Goal: Task Accomplishment & Management: Manage account settings

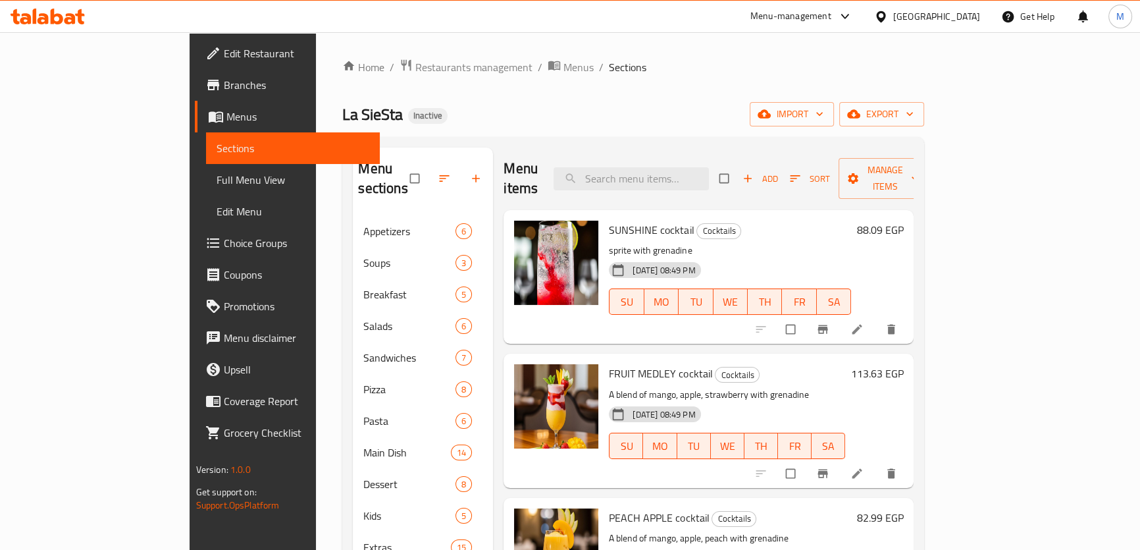
click at [970, 16] on div "Egypt" at bounding box center [937, 16] width 87 height 14
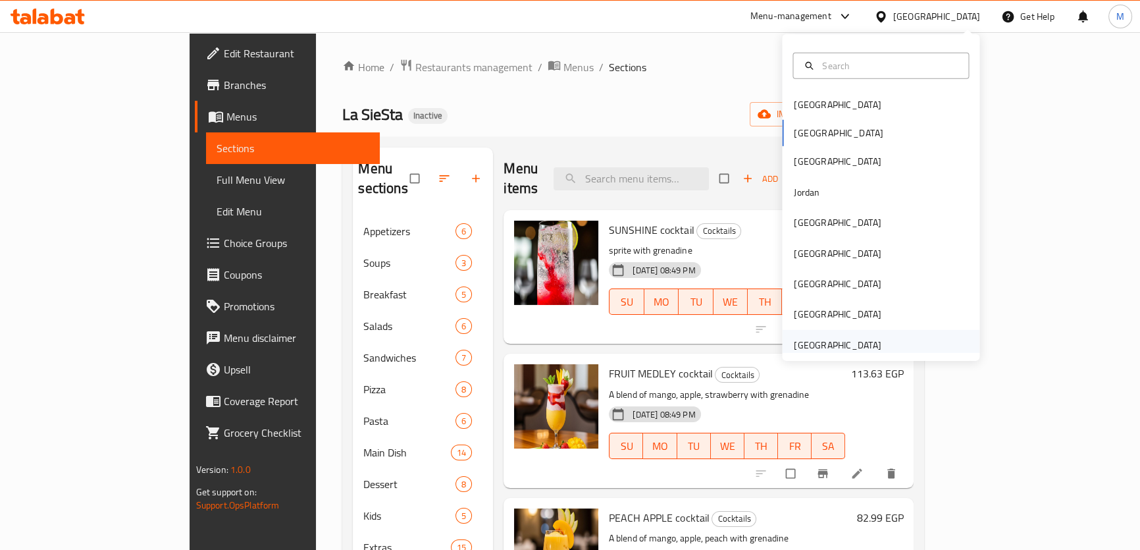
click at [849, 344] on div "[GEOGRAPHIC_DATA]" at bounding box center [837, 345] width 87 height 14
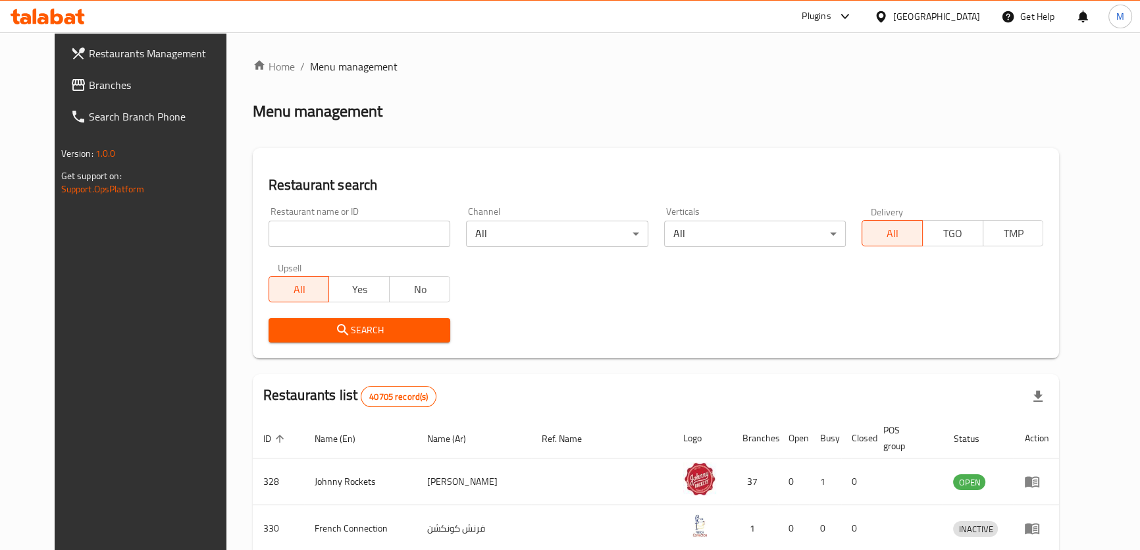
click at [89, 82] on span "Branches" at bounding box center [162, 85] width 146 height 16
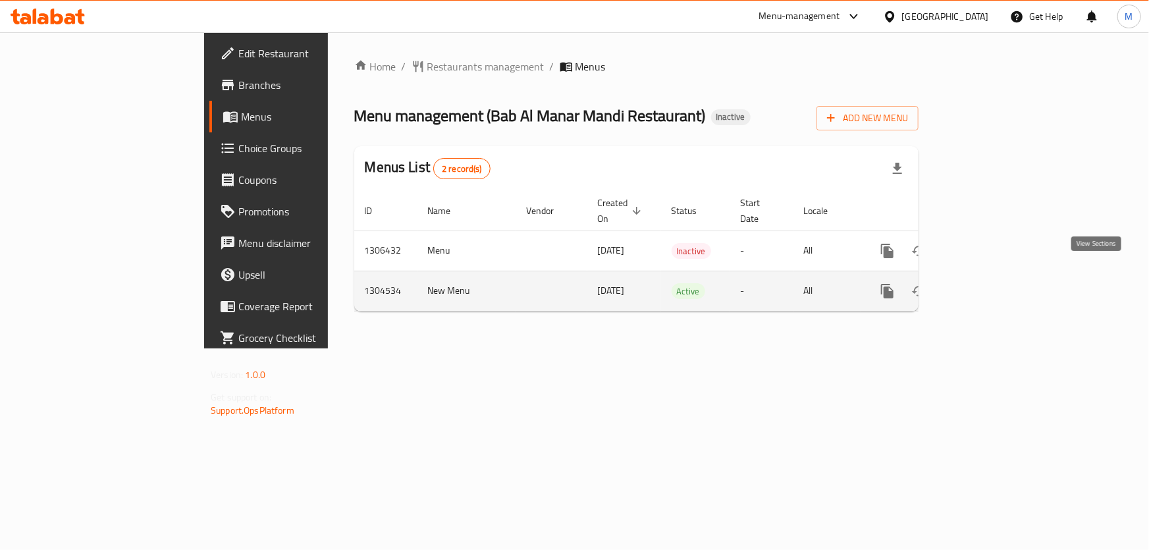
click at [988, 285] on icon "enhanced table" at bounding box center [983, 291] width 12 height 12
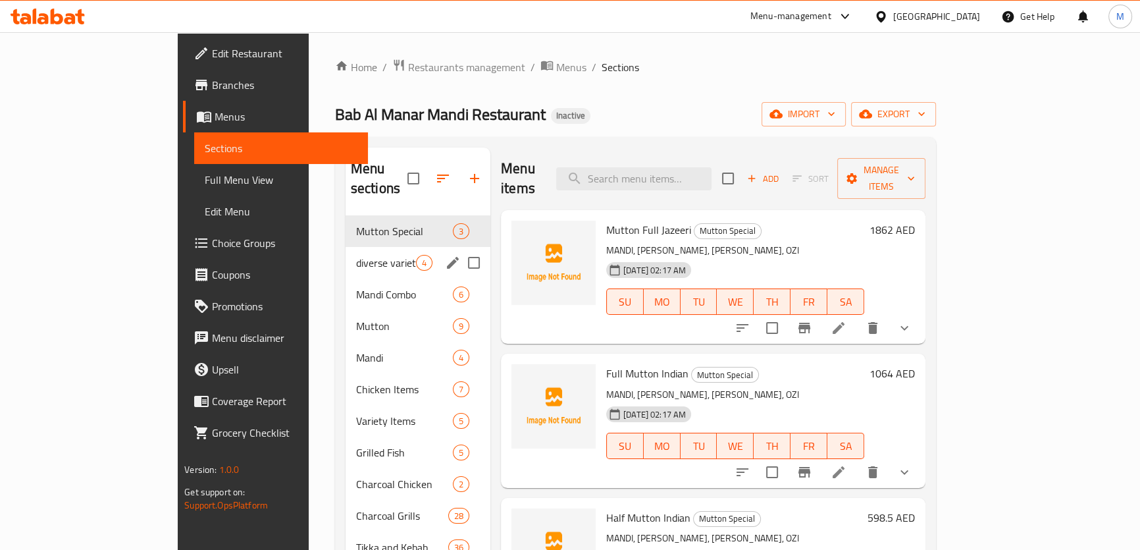
click at [356, 255] on span "diverse varieties" at bounding box center [386, 263] width 60 height 16
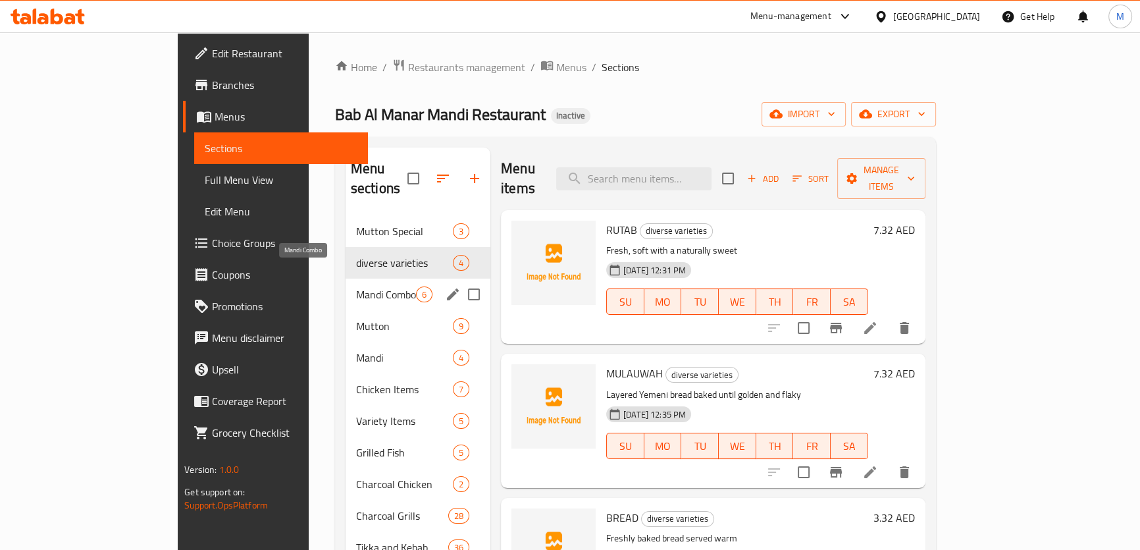
click at [356, 286] on span "Mandi Combo" at bounding box center [386, 294] width 60 height 16
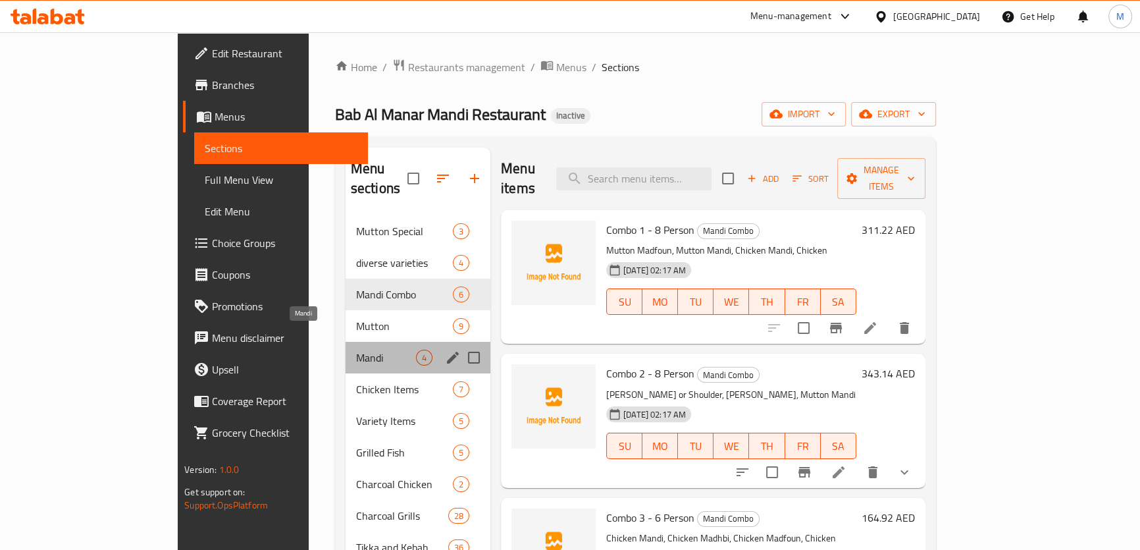
click at [356, 350] on span "Mandi" at bounding box center [386, 358] width 60 height 16
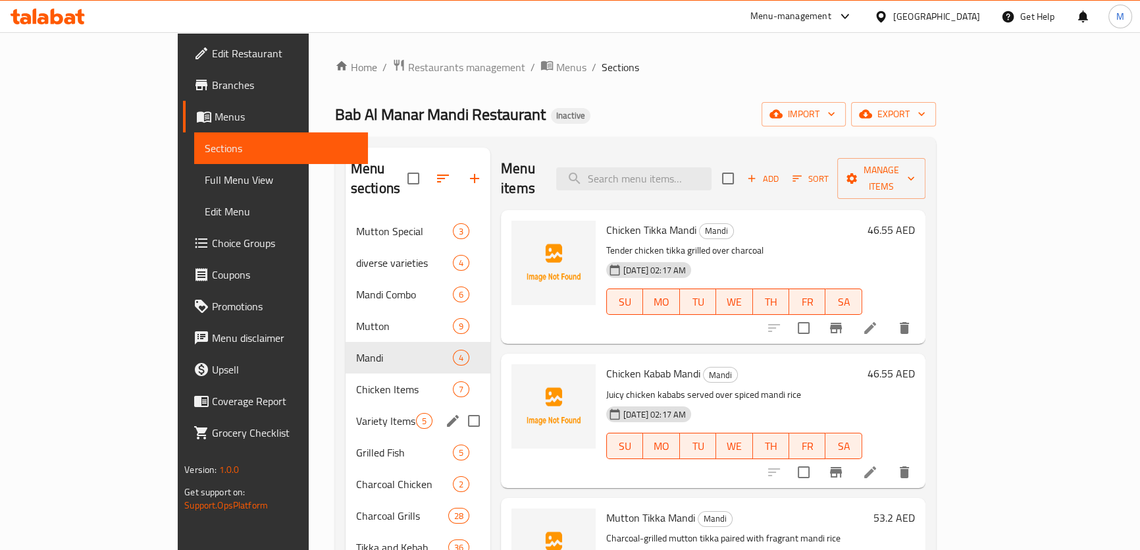
click at [346, 409] on div "Variety Items 5" at bounding box center [418, 421] width 145 height 32
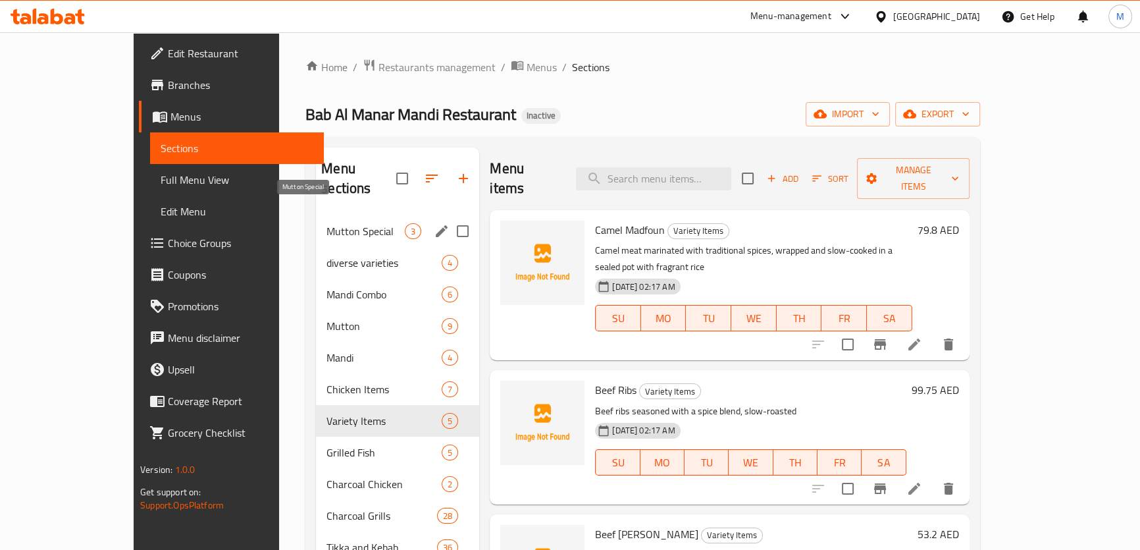
click at [327, 223] on span "Mutton Special" at bounding box center [366, 231] width 78 height 16
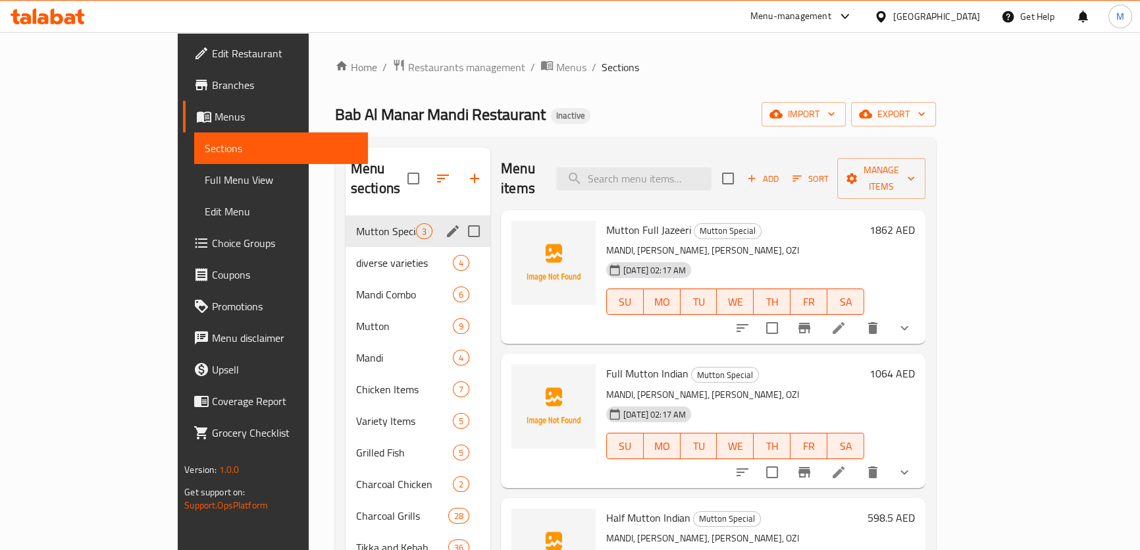
click at [356, 255] on span "diverse varieties" at bounding box center [404, 263] width 97 height 16
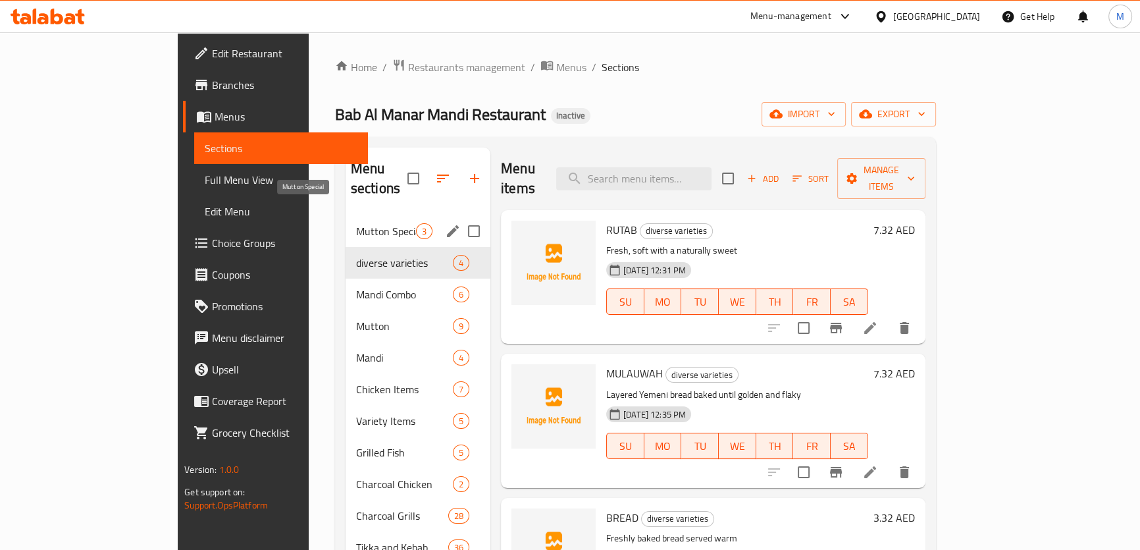
click at [356, 223] on span "Mutton Special" at bounding box center [386, 231] width 60 height 16
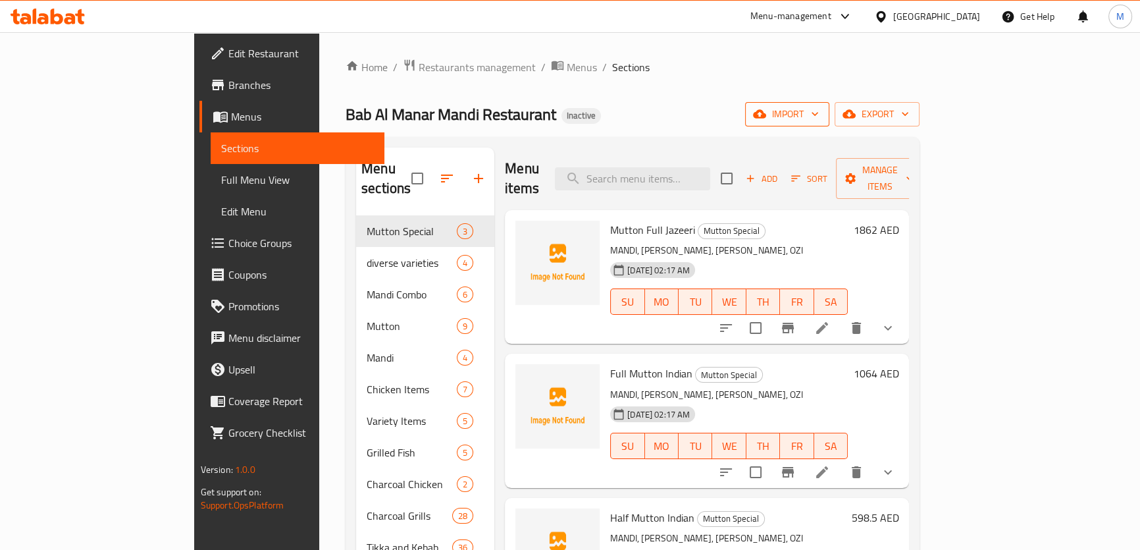
click at [819, 107] on span "import" at bounding box center [787, 114] width 63 height 16
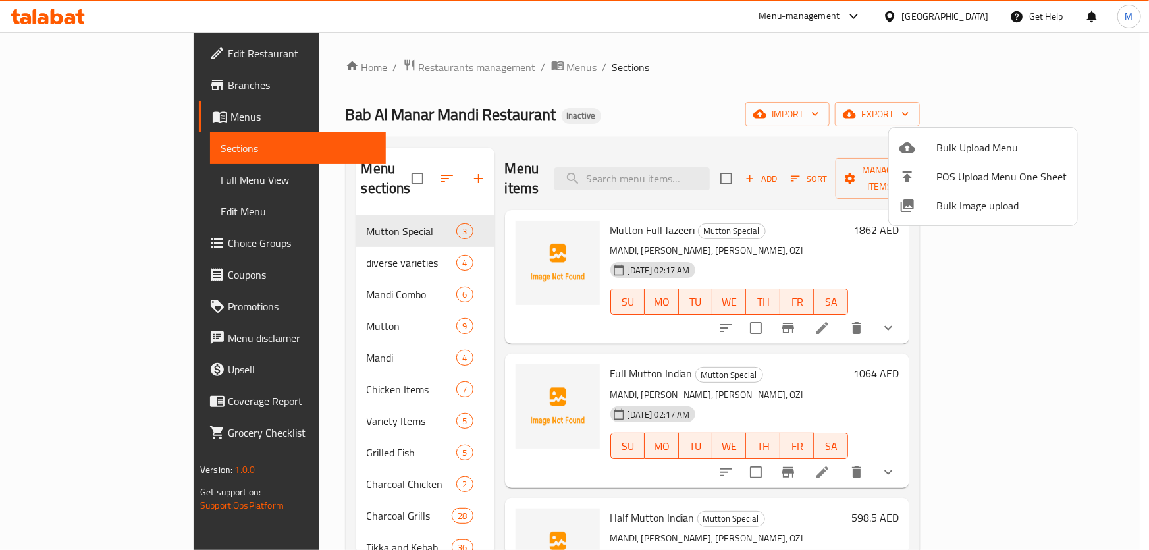
click at [963, 207] on span "Bulk Image upload" at bounding box center [1001, 206] width 130 height 16
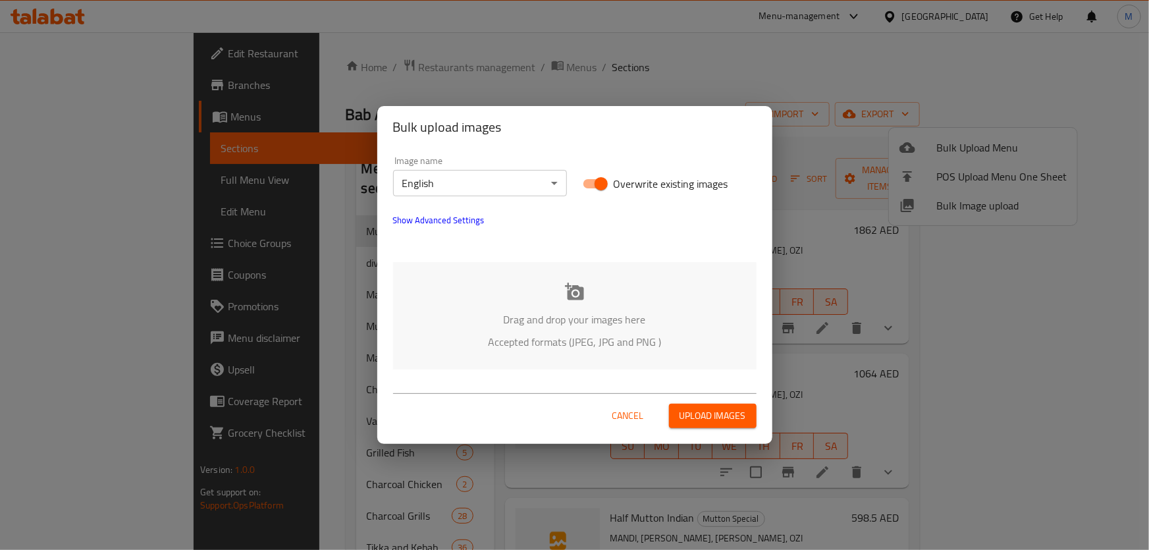
click at [599, 190] on input "Overwrite existing images" at bounding box center [601, 183] width 75 height 25
checkbox input "false"
click at [597, 290] on div "Drag and drop your images here Accepted formats (JPEG, JPG and PNG )" at bounding box center [574, 315] width 363 height 107
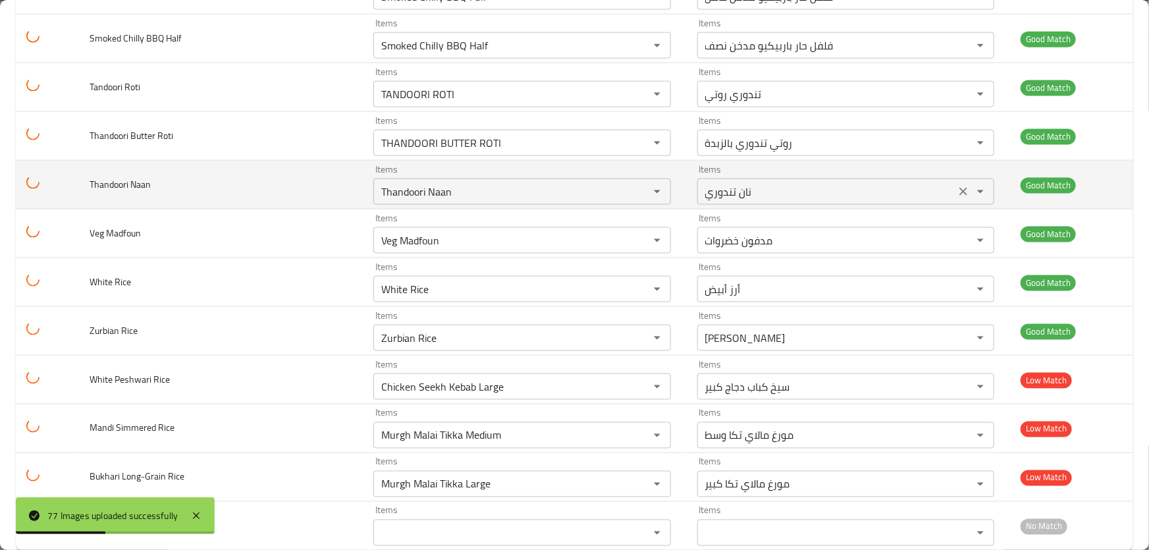
scroll to position [3422, 0]
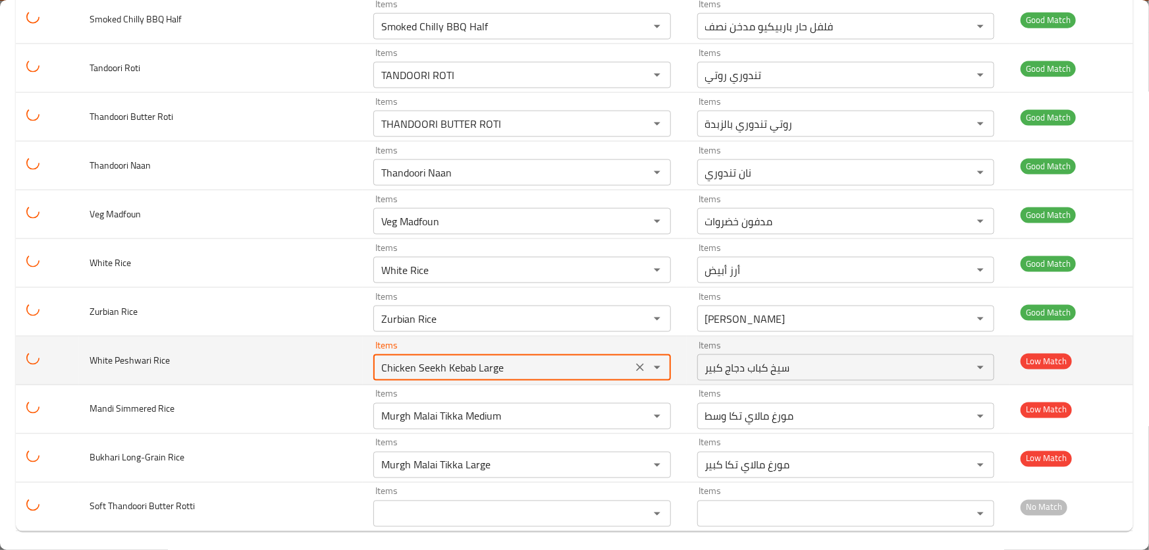
click at [522, 359] on Rice "Chicken Seekh Kebab Large" at bounding box center [502, 367] width 251 height 18
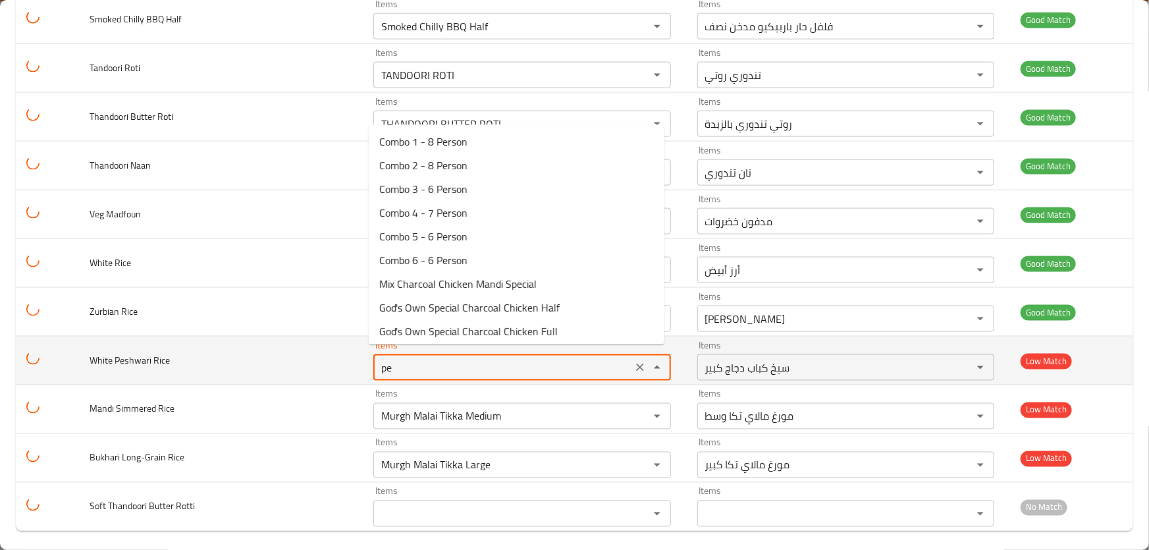
type Rice "p"
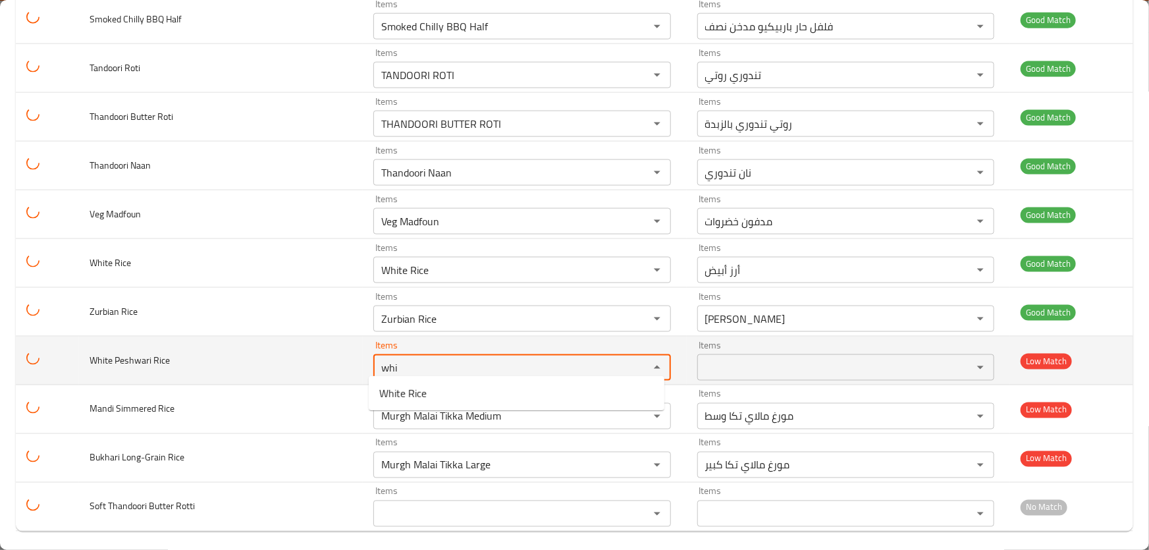
type Rice "whi"
click at [300, 349] on td "White Peshwari Rice" at bounding box center [221, 360] width 284 height 49
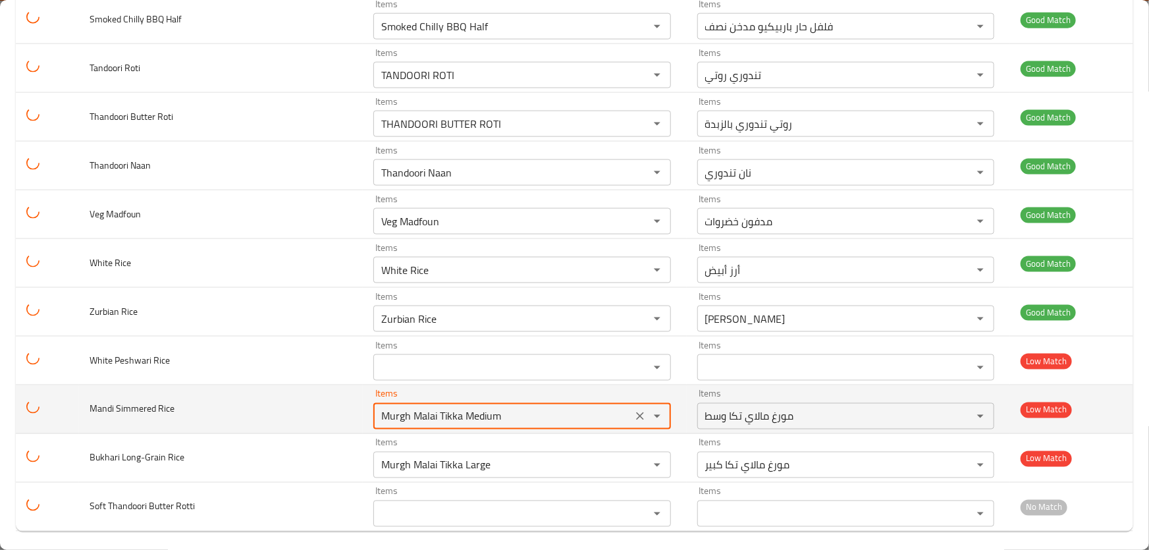
click at [537, 407] on Rice "Murgh Malai Tikka Medium" at bounding box center [502, 416] width 251 height 18
type Rice "s"
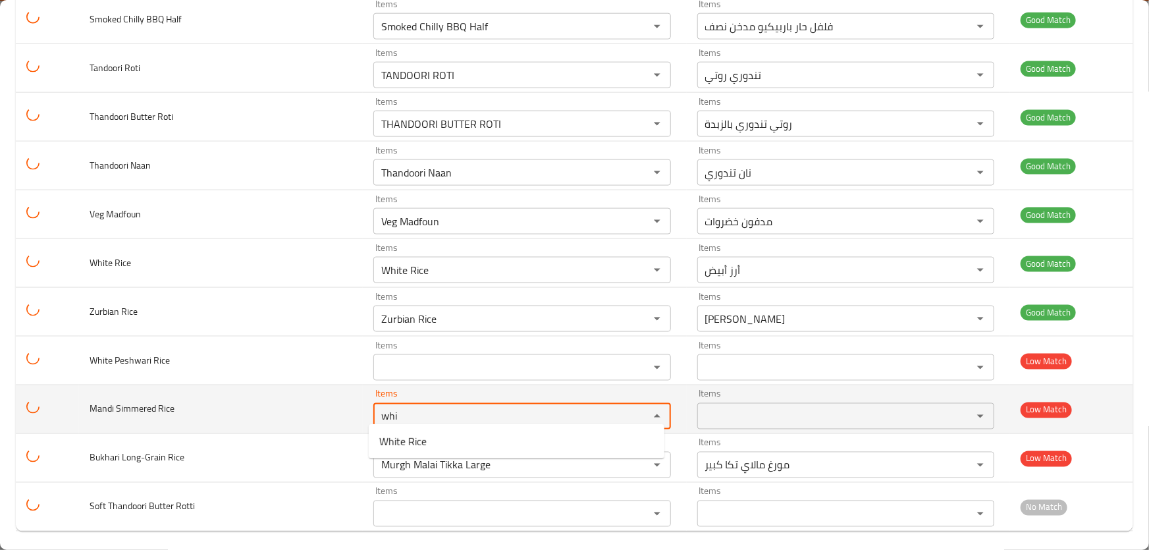
drag, startPoint x: 425, startPoint y: 401, endPoint x: 299, endPoint y: 399, distance: 125.8
click at [301, 399] on tr "Mandi Simmered Rice Items whi Items Items Items Low Match" at bounding box center [574, 409] width 1117 height 49
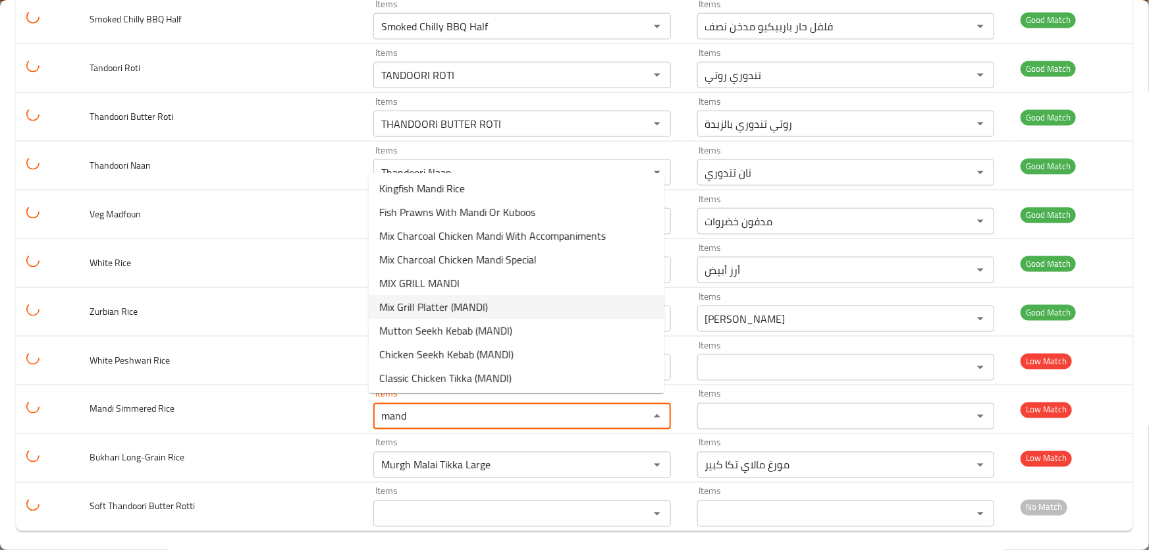
scroll to position [358, 0]
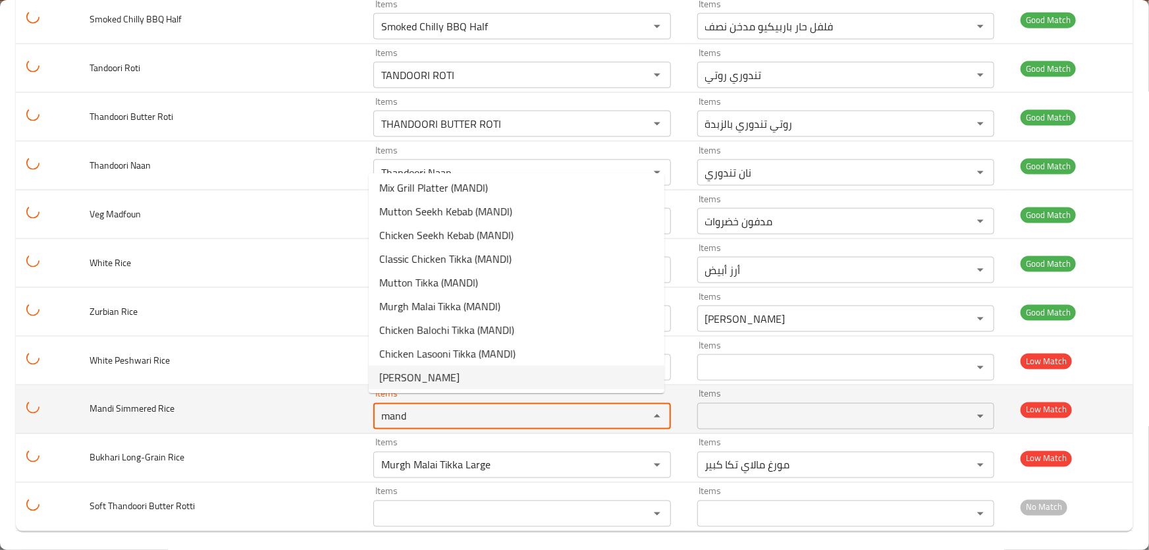
click at [520, 411] on Rice "mand" at bounding box center [502, 416] width 251 height 18
click at [520, 410] on Rice "mand" at bounding box center [502, 416] width 251 height 18
type Rice "mand"
click at [319, 410] on td "Mandi Simmered Rice" at bounding box center [221, 409] width 284 height 49
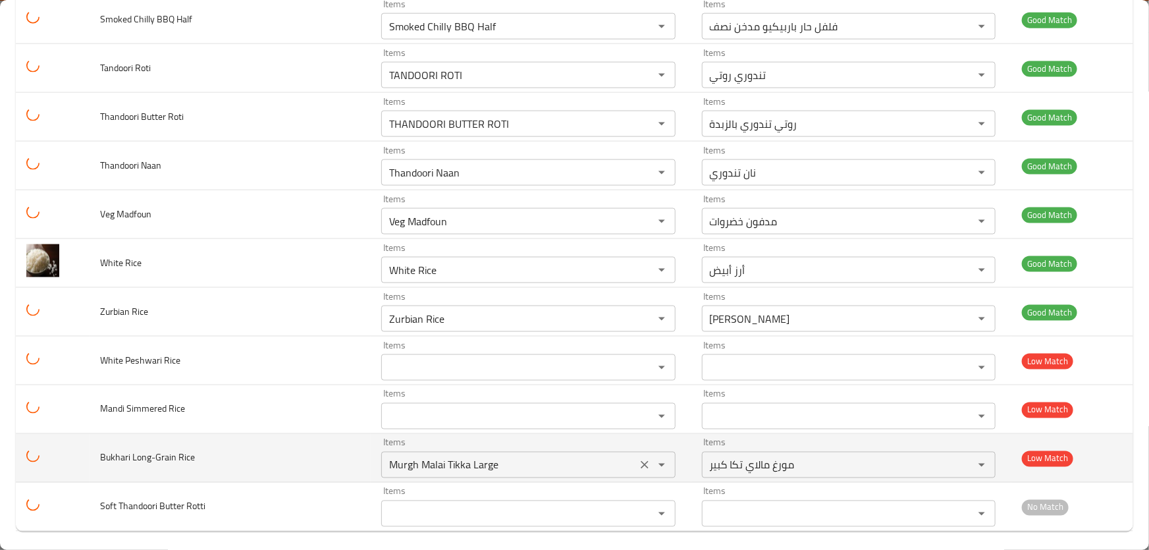
click at [541, 458] on Rice "Murgh Malai Tikka Large" at bounding box center [509, 465] width 248 height 18
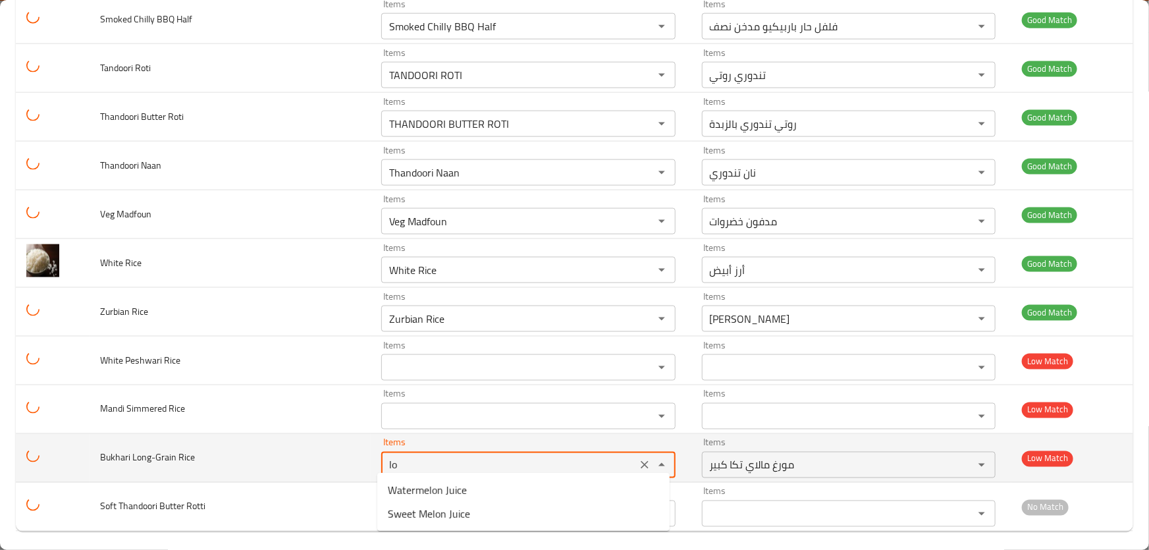
type Rice "l"
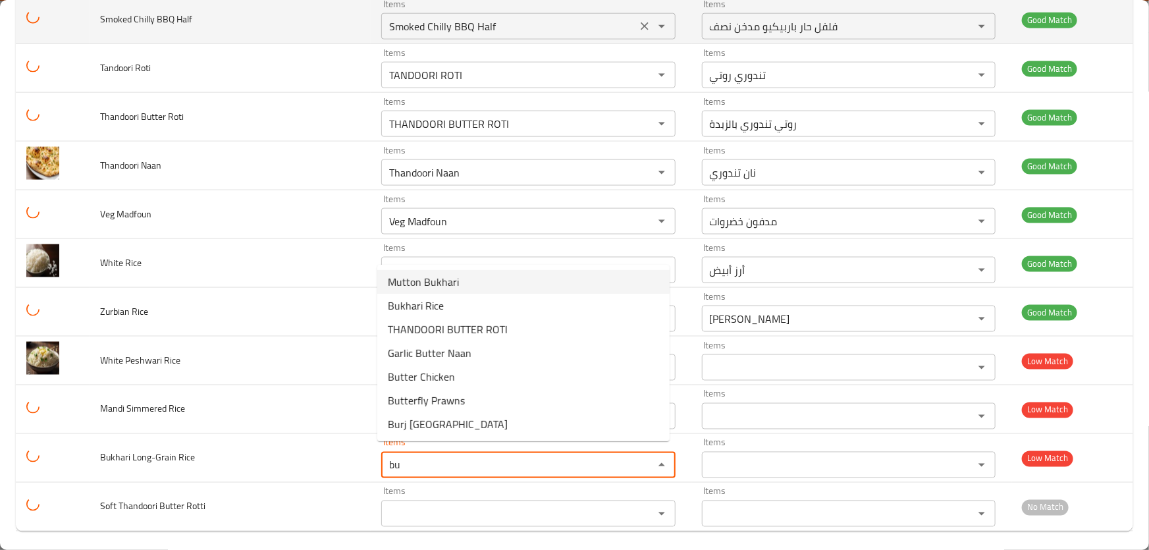
type Rice "bu"
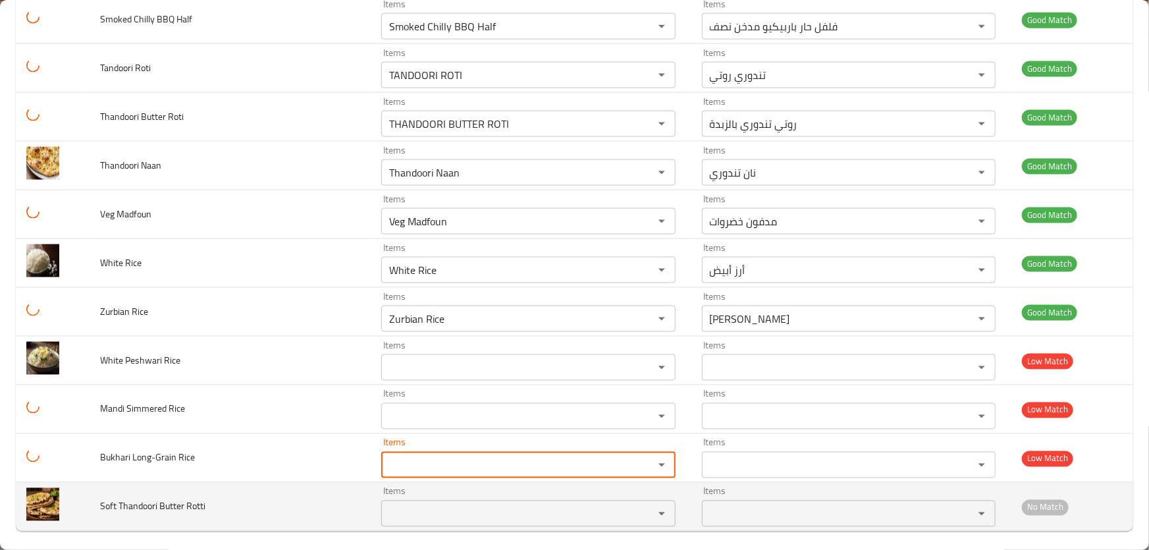
click at [409, 504] on Rotti "Items" at bounding box center [509, 513] width 248 height 18
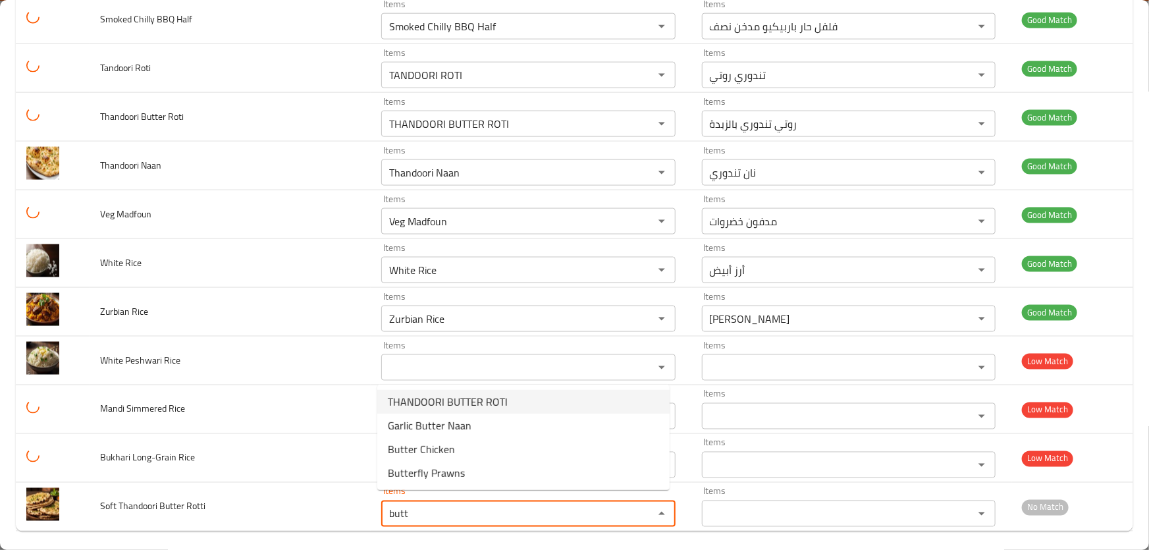
click at [479, 404] on span "THANDOORI BUTTER ROTI" at bounding box center [448, 402] width 120 height 16
type Rotti "THANDOORI BUTTER ROTI"
type Rotti-ar "روتي تندوري بالزبدة"
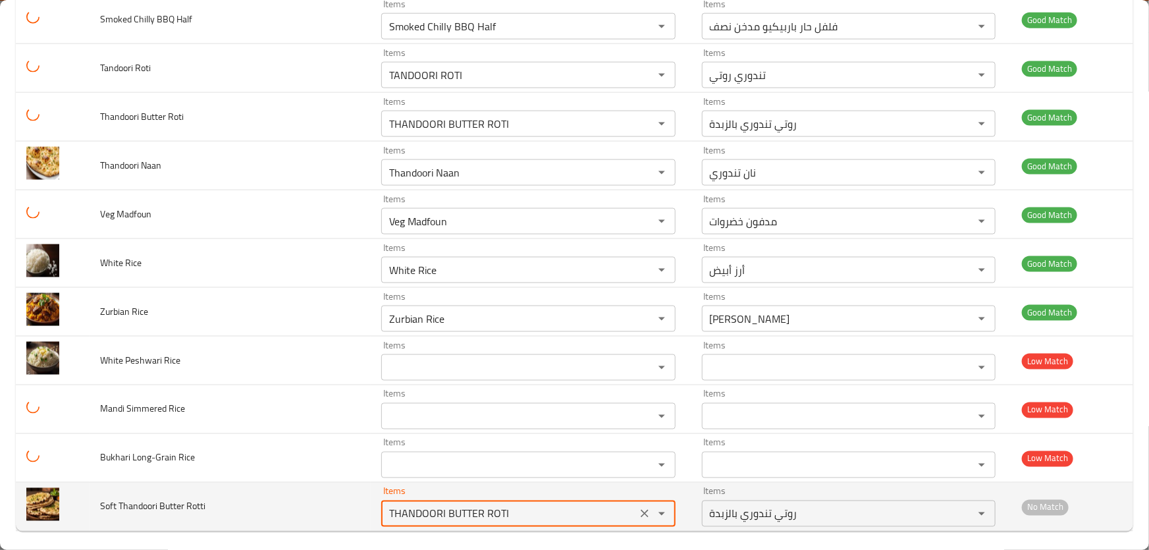
drag, startPoint x: 510, startPoint y: 507, endPoint x: 317, endPoint y: 507, distance: 192.9
click at [318, 507] on tr "Soft Thandoori Butter Rotti Items THANDOORI BUTTER ROTI Items Items روتي تندوري…" at bounding box center [574, 507] width 1117 height 49
type Rotti "THANDOORI BUTTER ROTI"
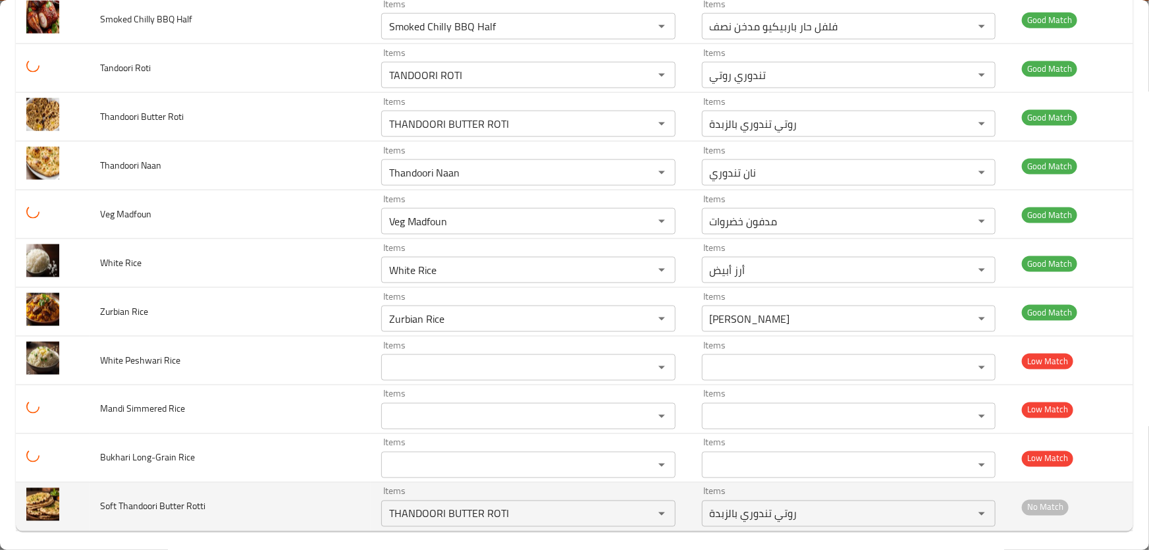
click at [292, 504] on td "Soft Thandoori Butter Rotti" at bounding box center [230, 507] width 281 height 49
click at [638, 509] on icon "Clear" at bounding box center [644, 513] width 13 height 13
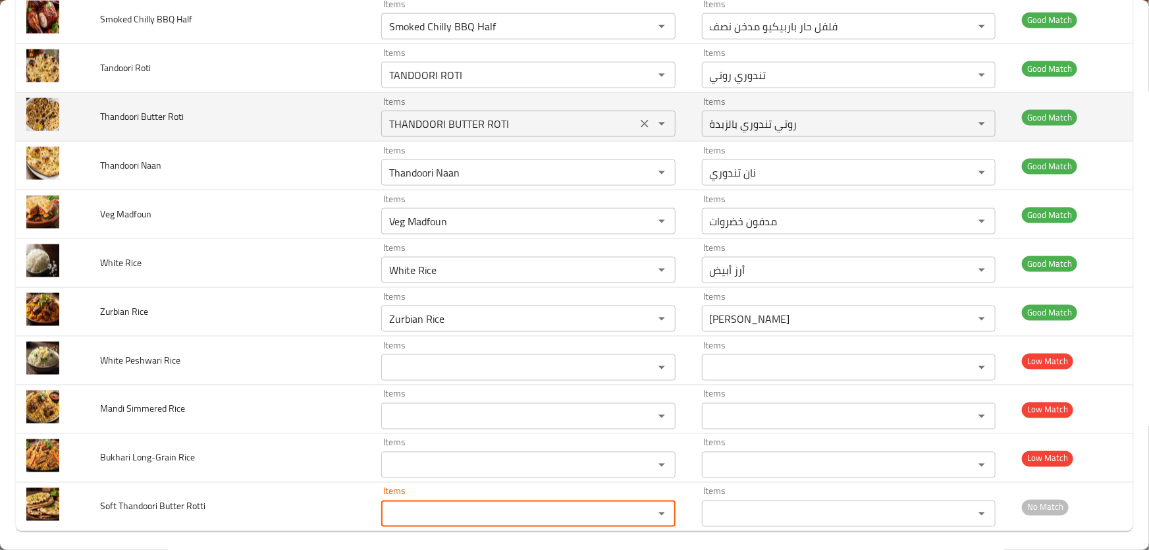
click at [533, 120] on Roti "THANDOORI BUTTER ROTI" at bounding box center [509, 124] width 248 height 18
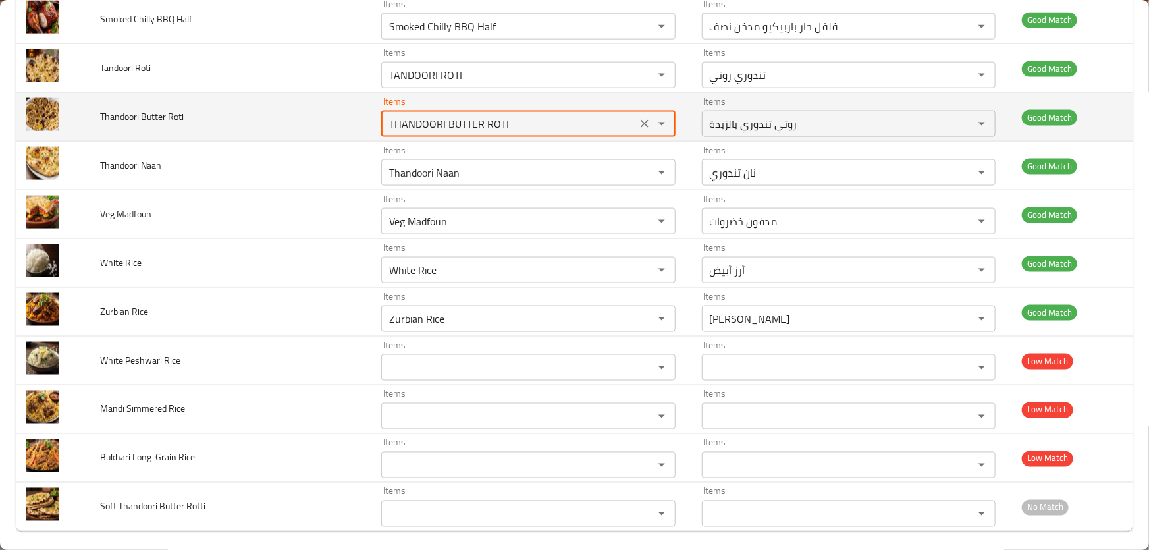
paste Roti "enhanced table"
click at [579, 115] on Roti "THANDOORI BUTTER ROTI" at bounding box center [509, 124] width 248 height 18
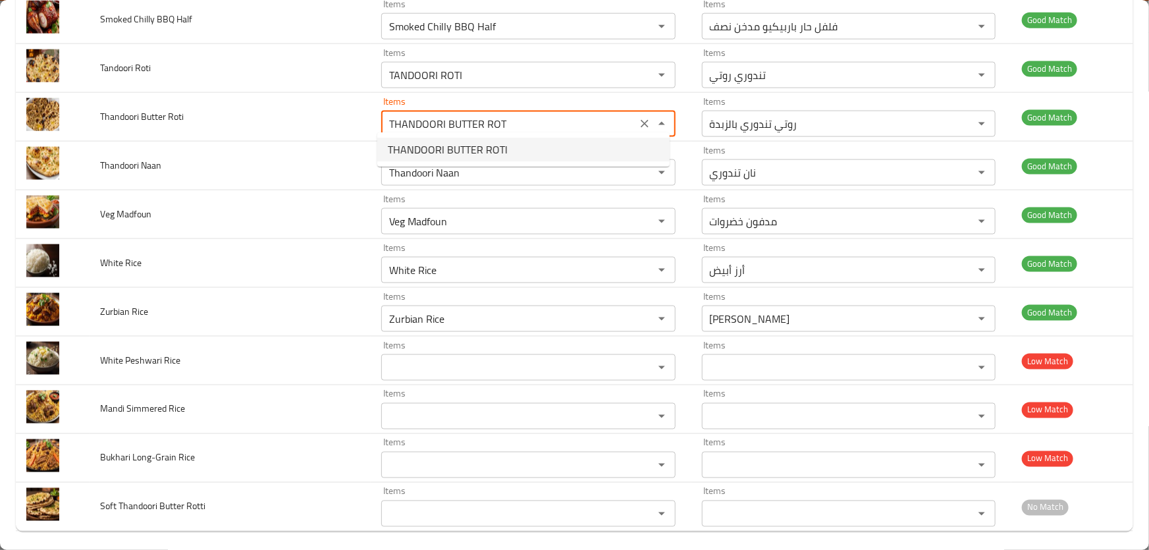
click at [529, 146] on Roti-option-0 "THANDOORI BUTTER ROTI" at bounding box center [523, 150] width 292 height 24
type Roti "THANDOORI BUTTER ROTI"
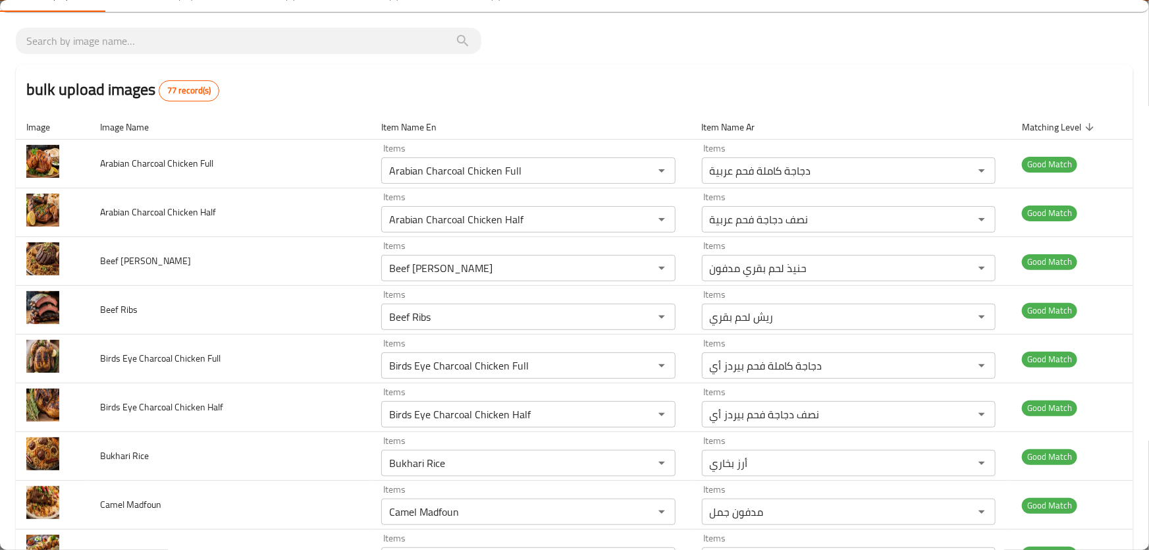
scroll to position [0, 0]
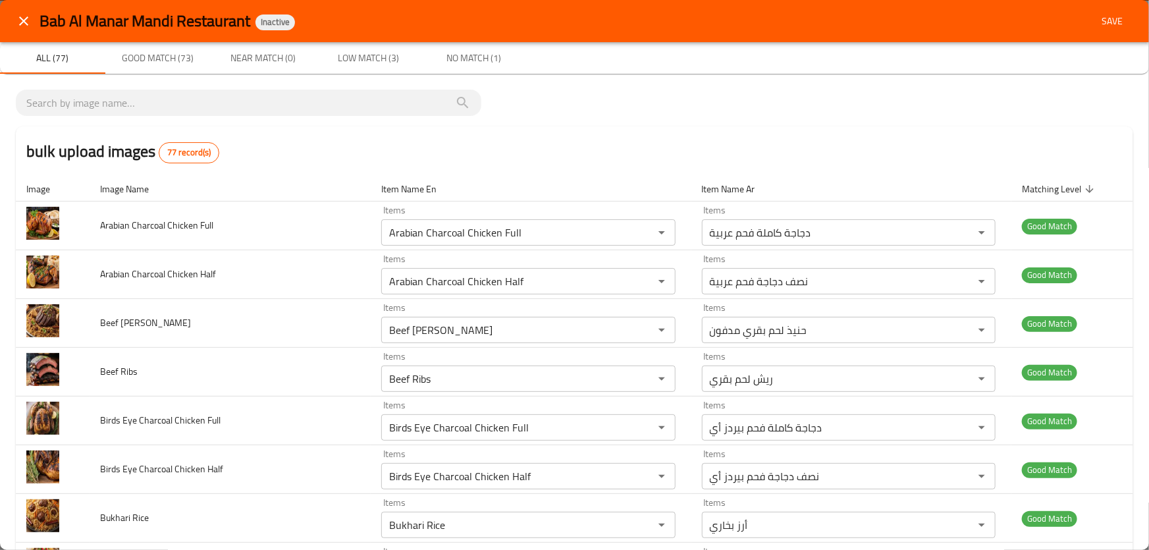
click at [555, 165] on div "bulk upload images 77 record(s)" at bounding box center [574, 151] width 1117 height 50
click at [1097, 25] on span "Save" at bounding box center [1112, 21] width 32 height 16
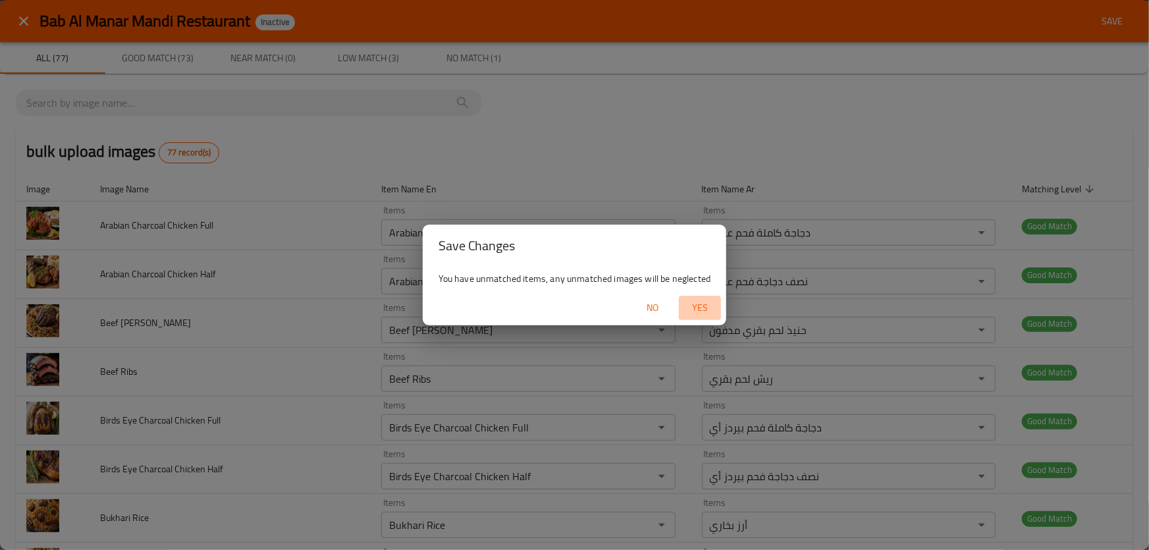
click at [699, 306] on span "Yes" at bounding box center [700, 308] width 32 height 16
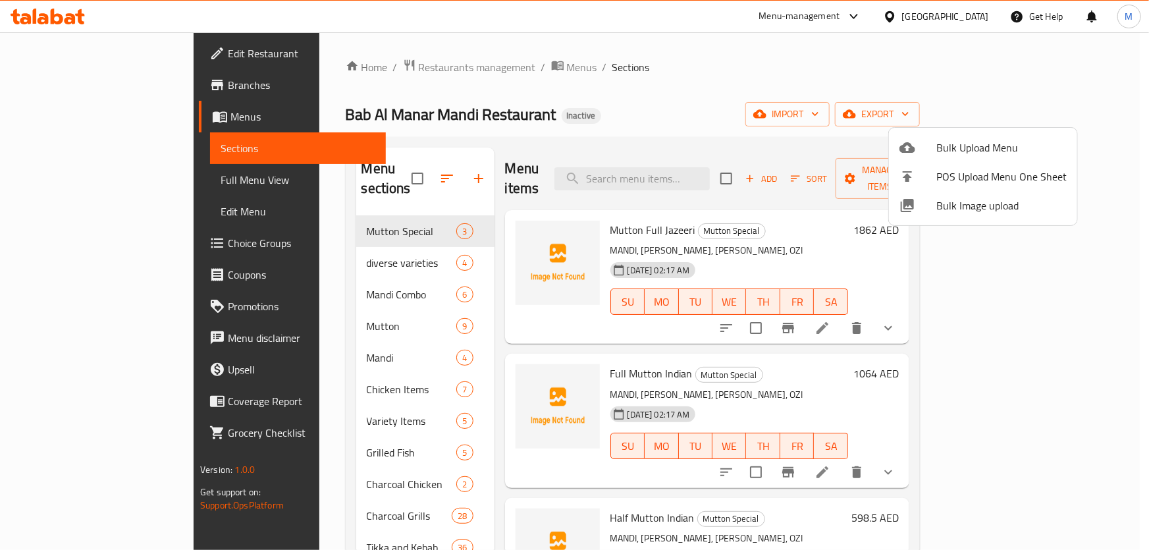
click at [324, 246] on div at bounding box center [574, 275] width 1149 height 550
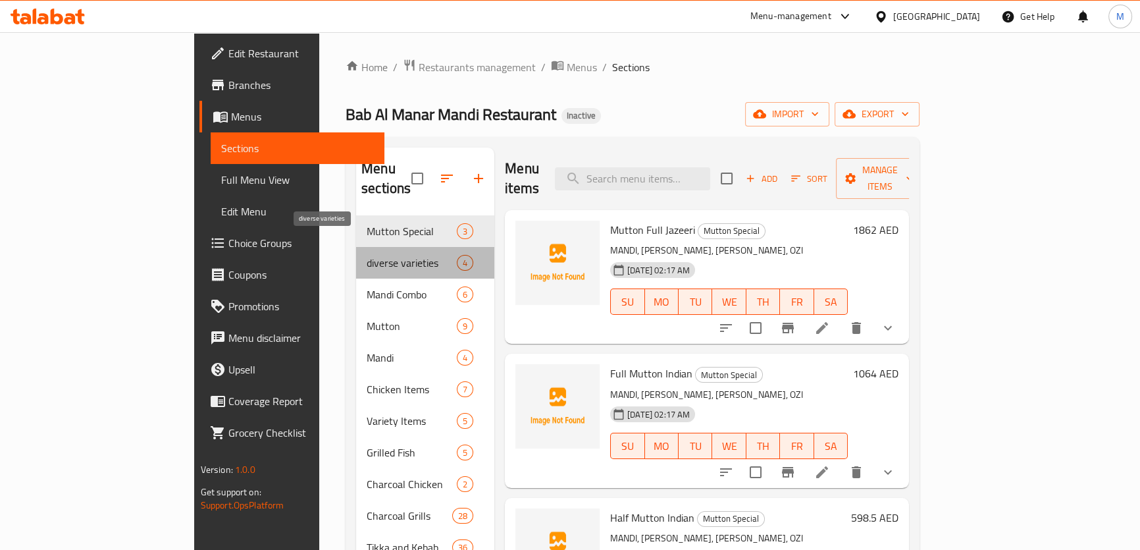
click at [367, 255] on span "diverse varieties" at bounding box center [412, 263] width 90 height 16
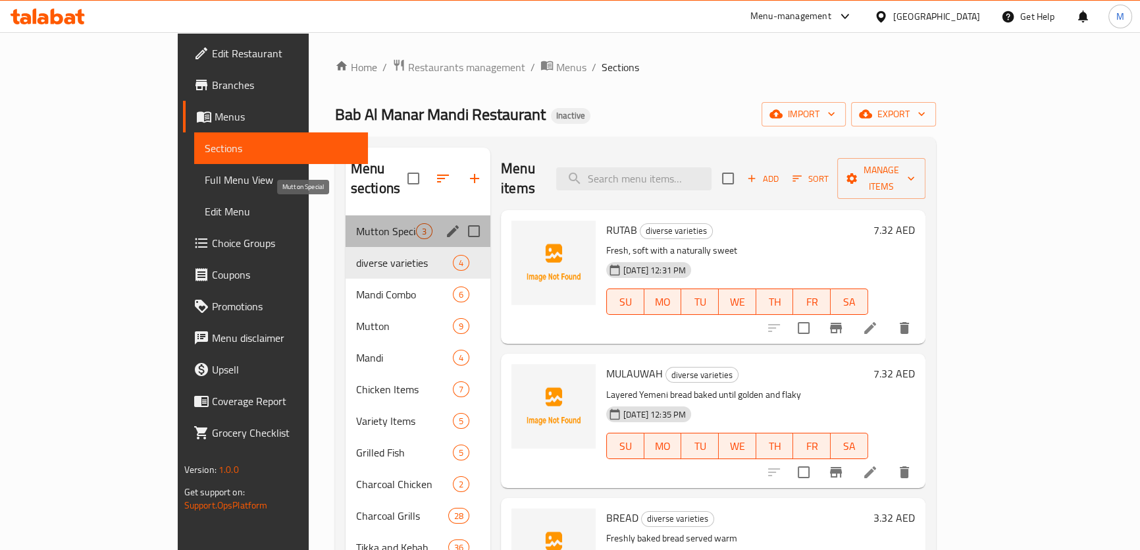
click at [356, 223] on span "Mutton Special" at bounding box center [386, 231] width 60 height 16
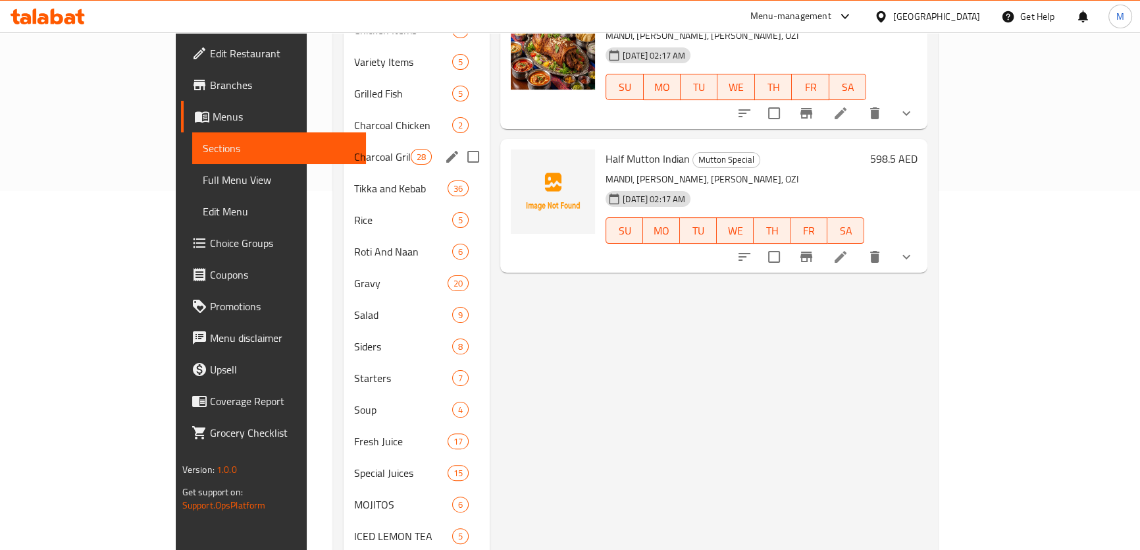
scroll to position [59, 0]
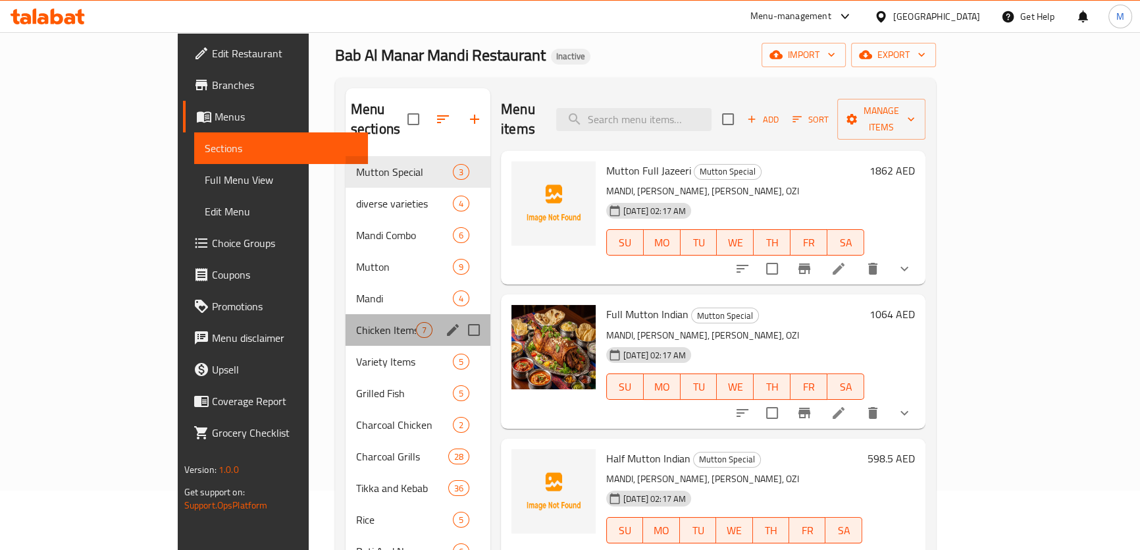
click at [346, 314] on div "Chicken Items 7" at bounding box center [418, 330] width 145 height 32
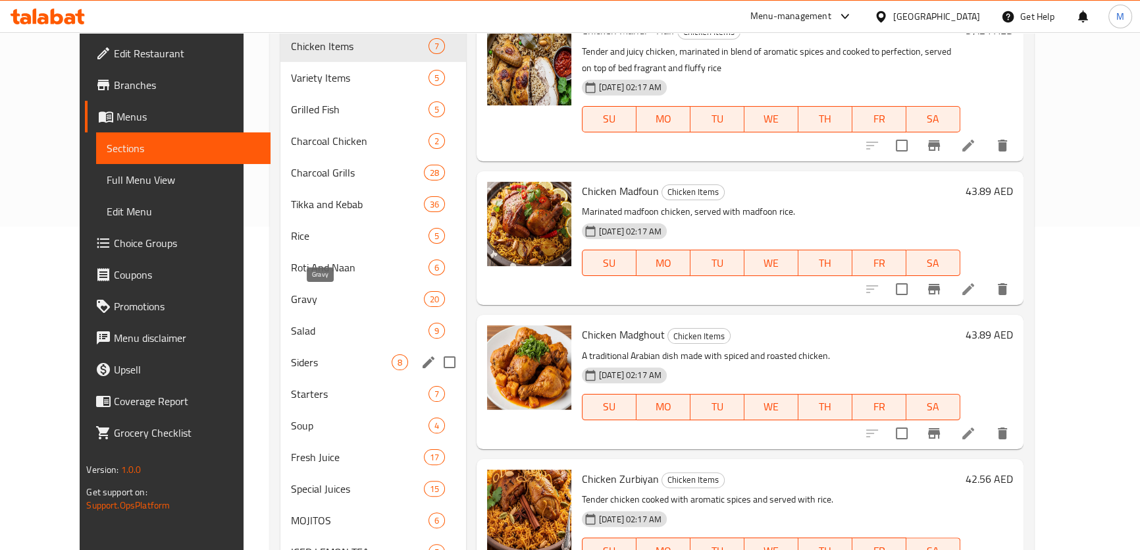
scroll to position [479, 0]
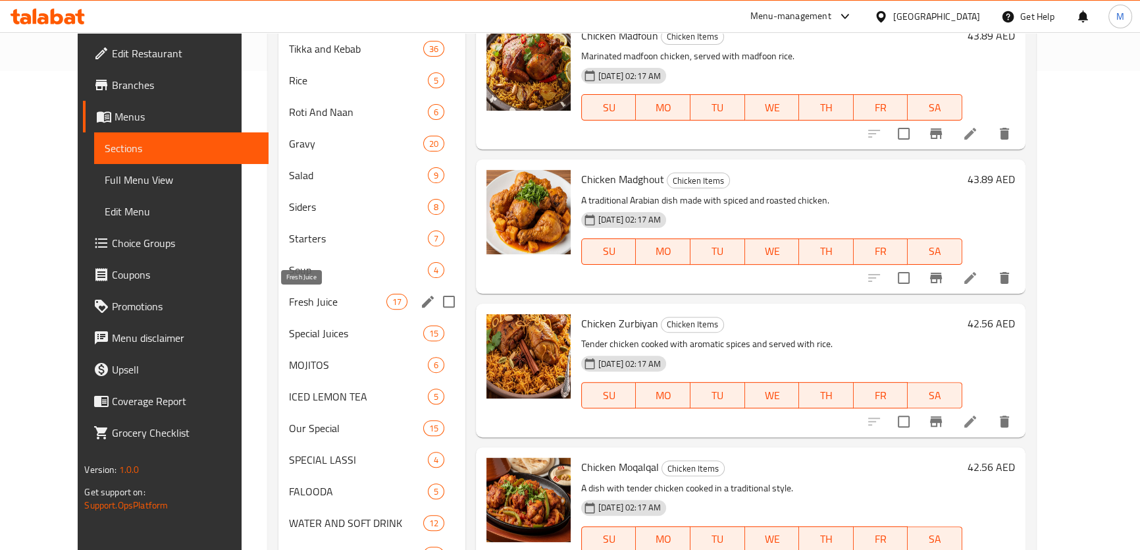
click at [304, 304] on span "Fresh Juice" at bounding box center [337, 302] width 97 height 16
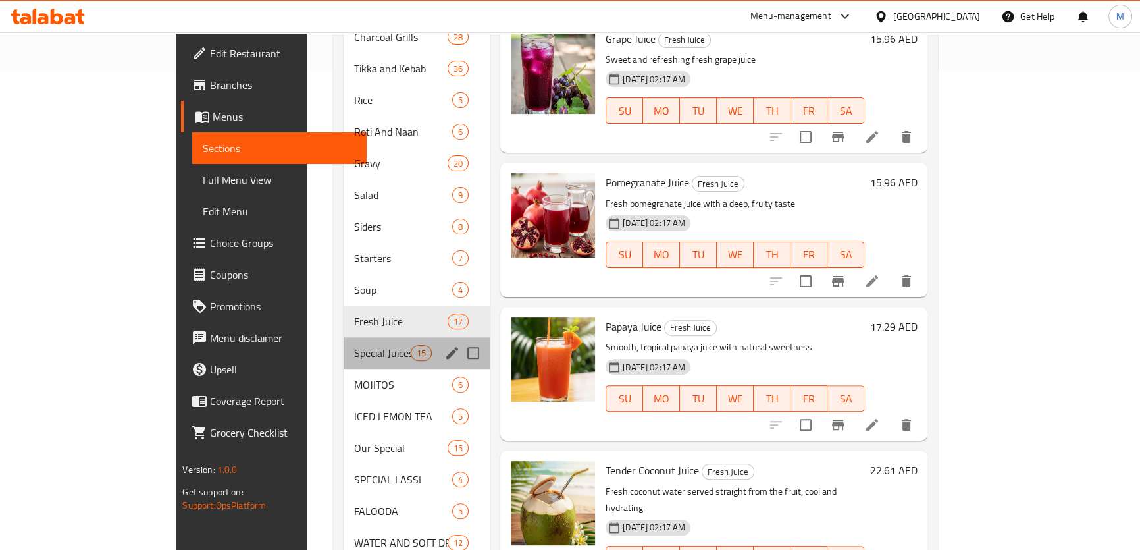
click at [344, 346] on div "Special Juices 15" at bounding box center [417, 353] width 146 height 32
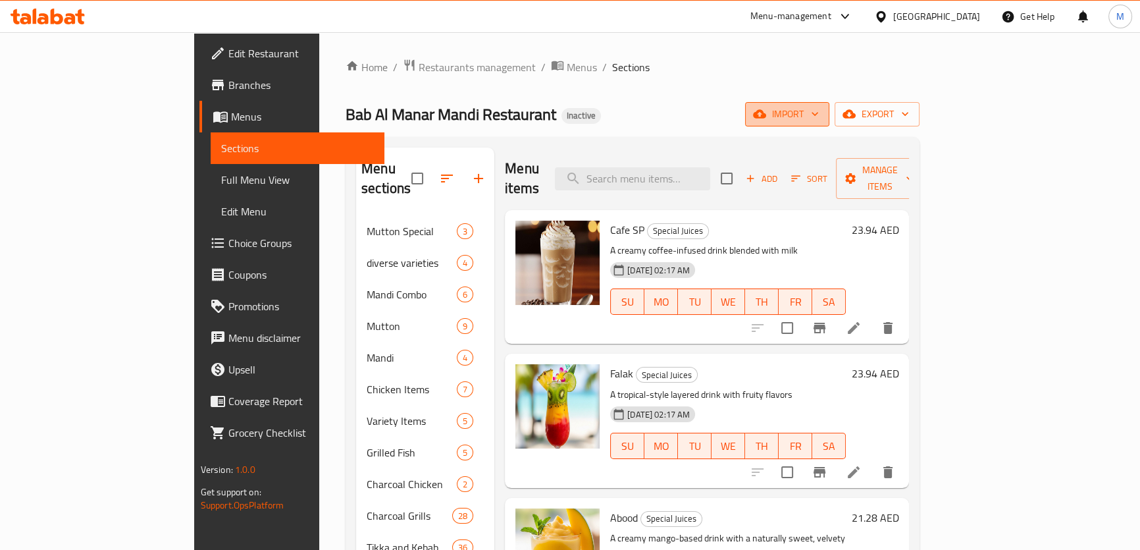
click at [822, 115] on icon "button" at bounding box center [815, 113] width 13 height 13
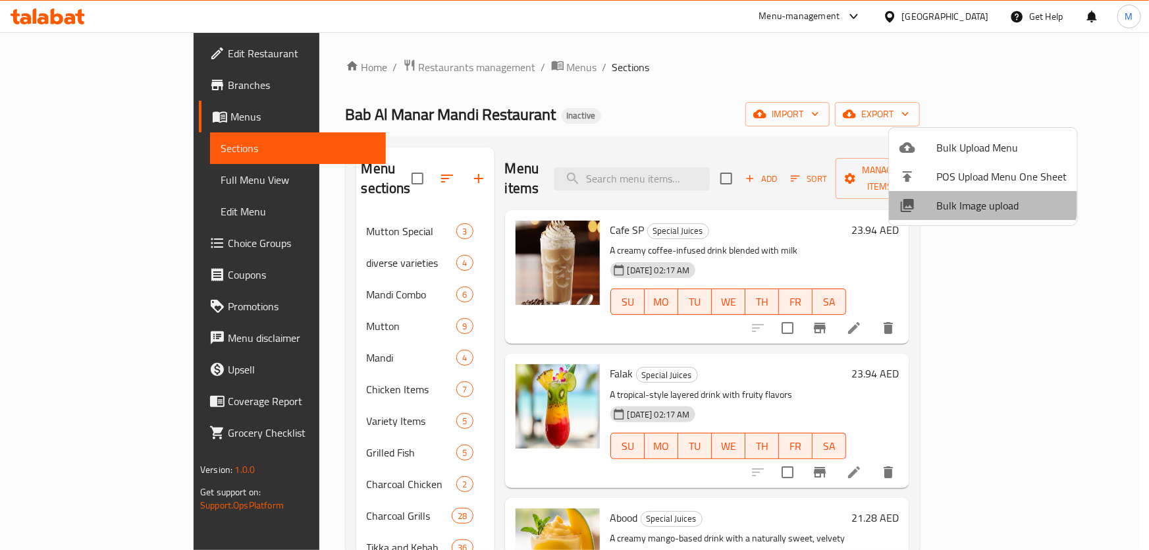
click at [975, 201] on span "Bulk Image upload" at bounding box center [1001, 206] width 130 height 16
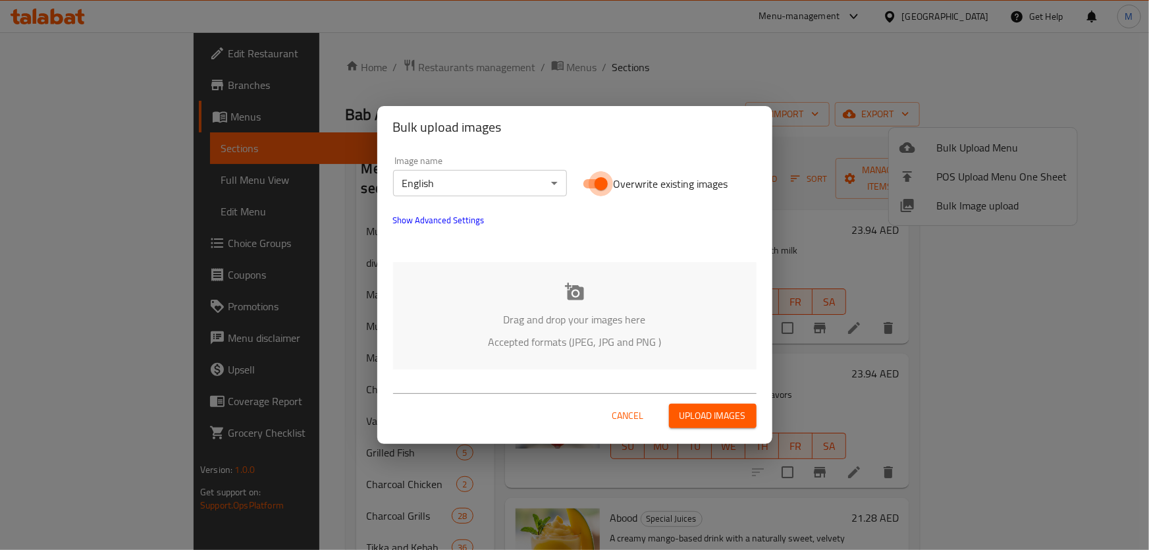
click at [593, 184] on input "Overwrite existing images" at bounding box center [601, 183] width 75 height 25
checkbox input "false"
click at [507, 184] on body "​ Menu-management [GEOGRAPHIC_DATA] Get Help M Edit Restaurant Branches Menus S…" at bounding box center [574, 291] width 1149 height 518
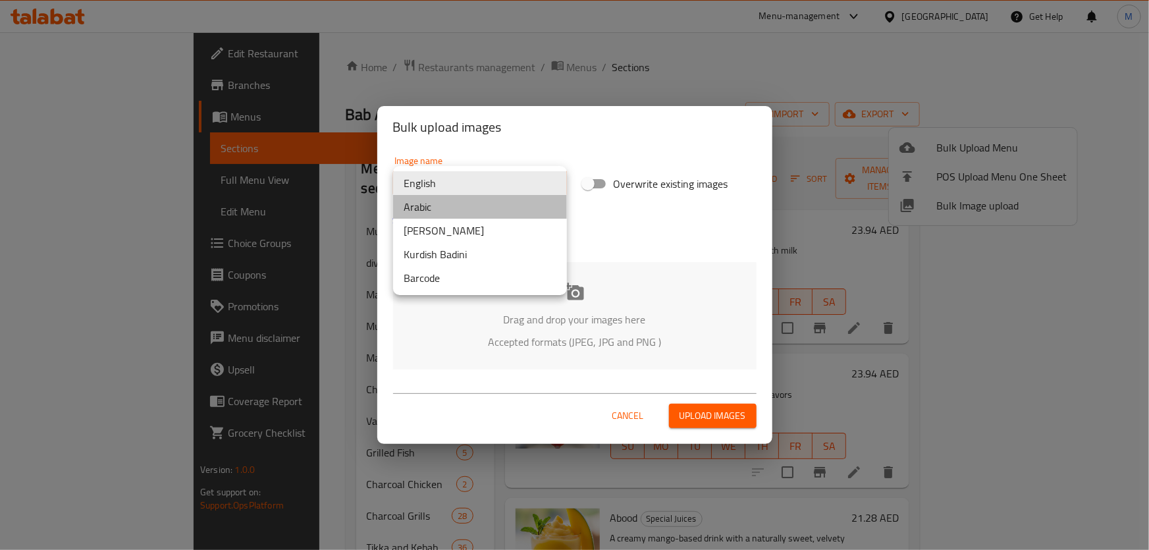
click at [461, 208] on li "Arabic" at bounding box center [480, 207] width 174 height 24
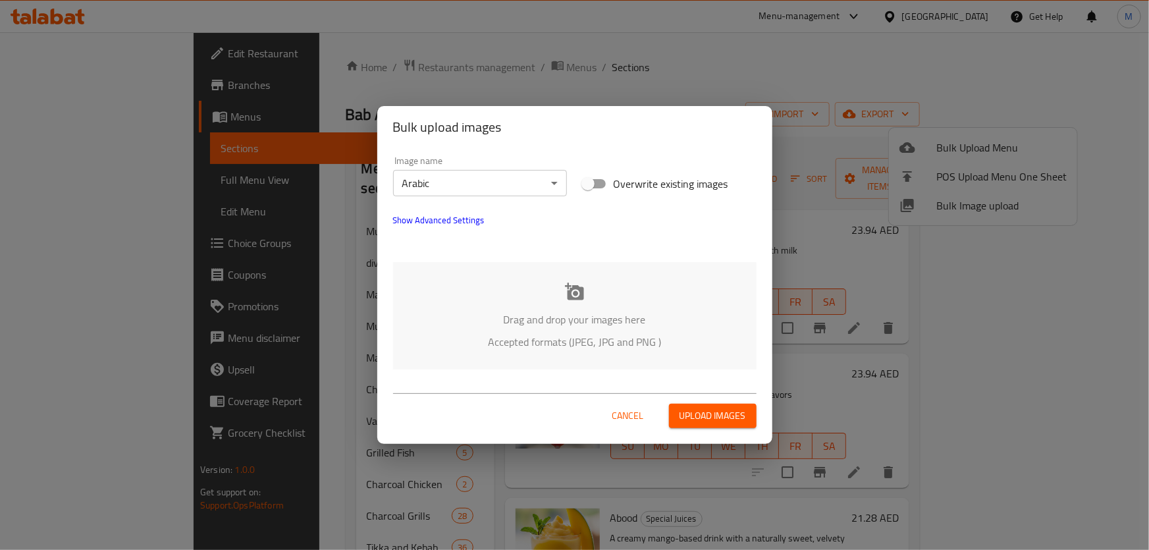
click at [639, 370] on div "Image name Arabic ​ Overwrite existing images Show Advanced Settings Drag and d…" at bounding box center [574, 262] width 395 height 229
click at [579, 321] on p "Drag and drop your images here" at bounding box center [575, 319] width 324 height 16
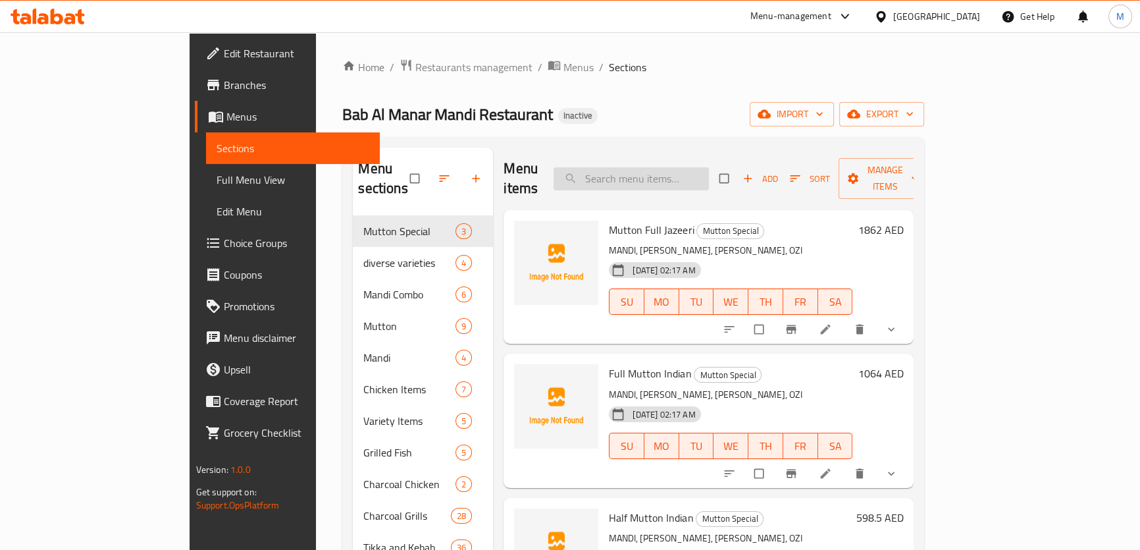
click at [709, 167] on input "search" at bounding box center [631, 178] width 155 height 23
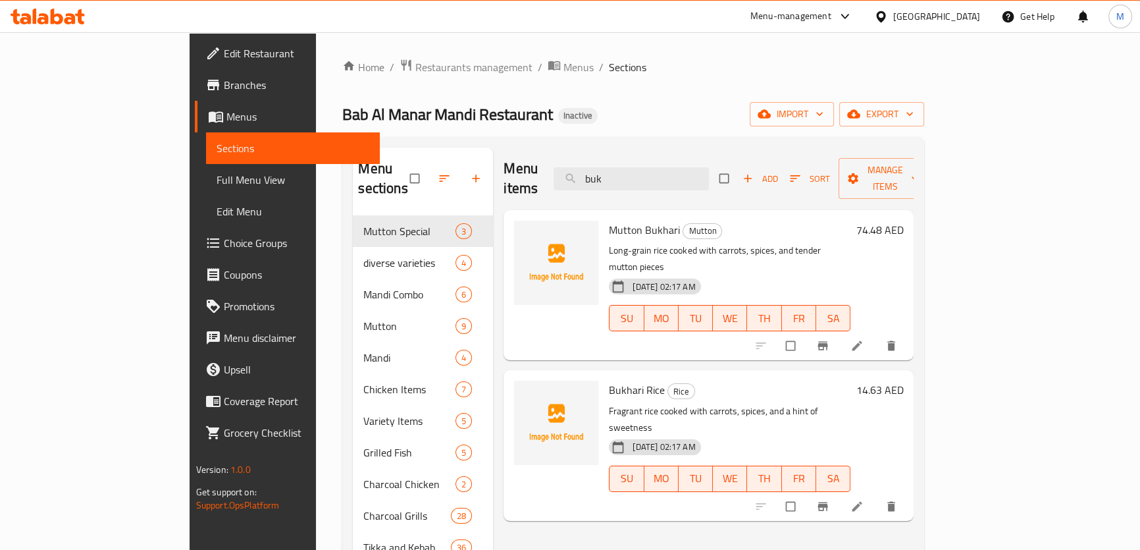
type input "buk"
click at [609, 380] on span "Bukhari Rice" at bounding box center [637, 390] width 56 height 20
copy h6 "Bukhari Rice"
